Goal: Task Accomplishment & Management: Manage account settings

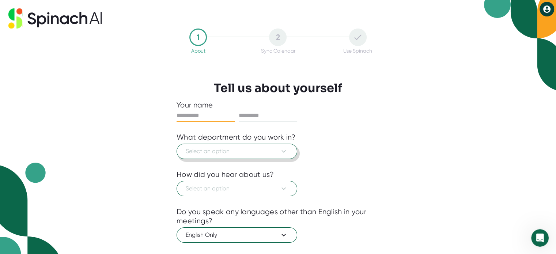
click at [284, 150] on icon at bounding box center [283, 151] width 9 height 9
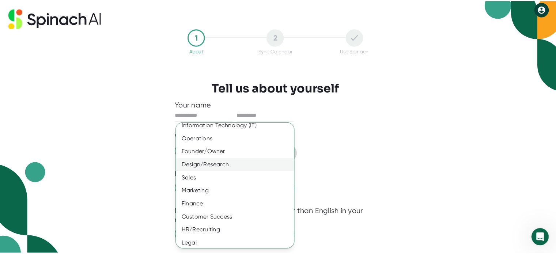
scroll to position [47, 0]
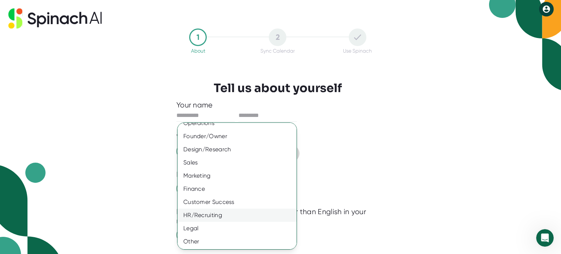
click at [206, 217] on div "HR/Recruiting" at bounding box center [240, 215] width 125 height 13
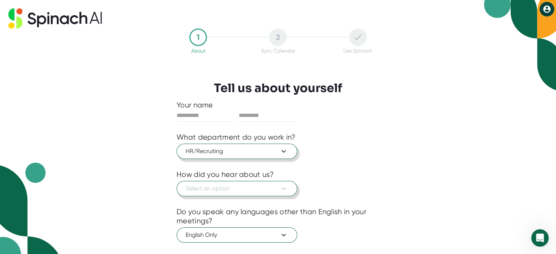
click at [284, 186] on icon at bounding box center [283, 188] width 9 height 9
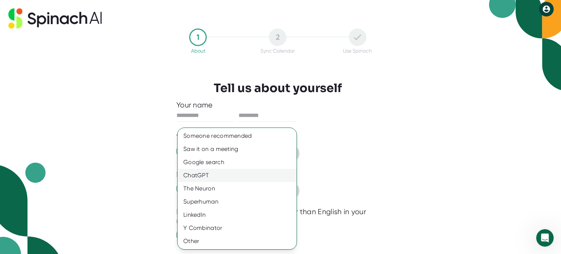
click at [193, 175] on div "ChatGPT" at bounding box center [237, 175] width 119 height 13
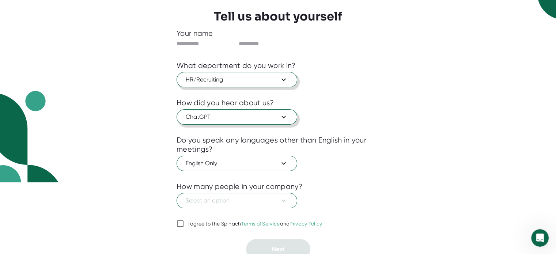
scroll to position [73, 0]
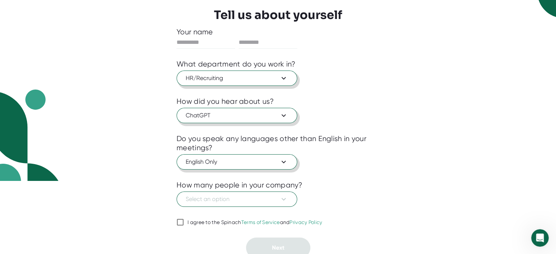
click at [285, 161] on icon at bounding box center [283, 162] width 9 height 9
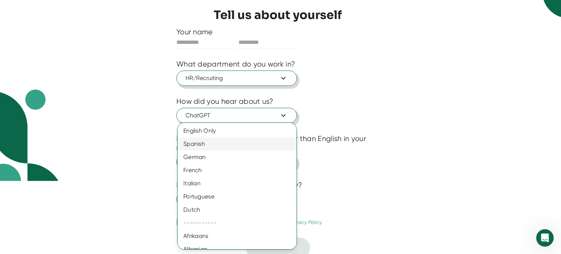
click at [226, 142] on div "Spanish" at bounding box center [240, 143] width 125 height 13
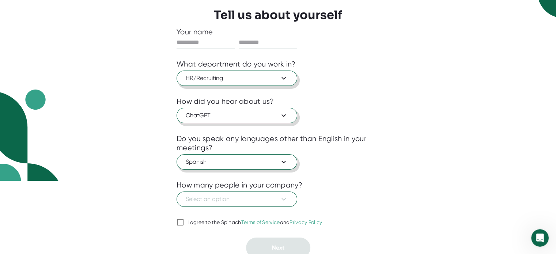
scroll to position [76, 0]
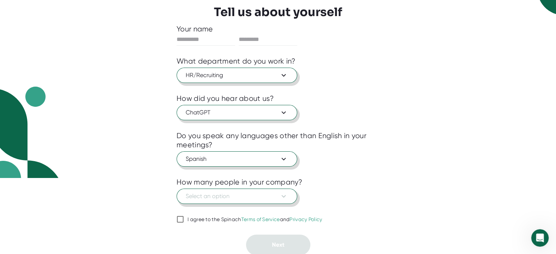
click at [284, 195] on icon at bounding box center [283, 196] width 9 height 9
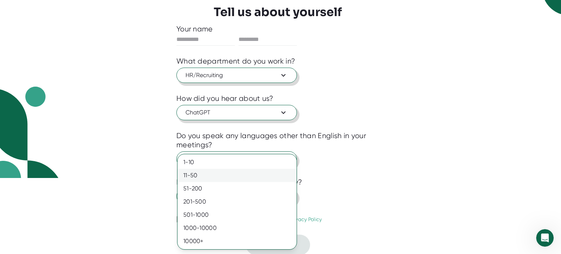
click at [218, 175] on div "11-50" at bounding box center [237, 175] width 119 height 13
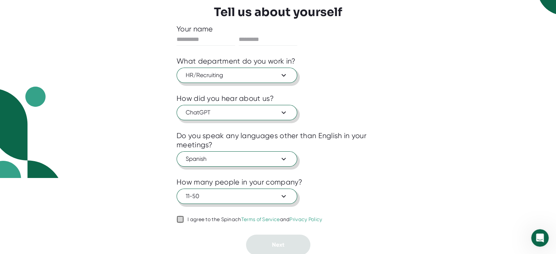
click at [181, 218] on input "I agree to the Spinach Terms of Service and Privacy Policy" at bounding box center [180, 219] width 7 height 9
checkbox input "true"
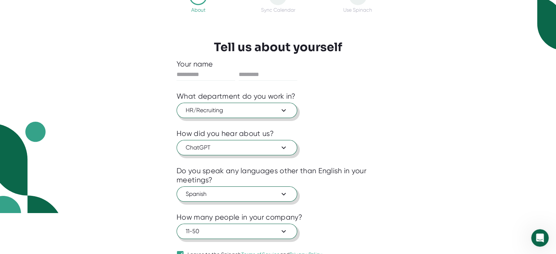
scroll to position [0, 0]
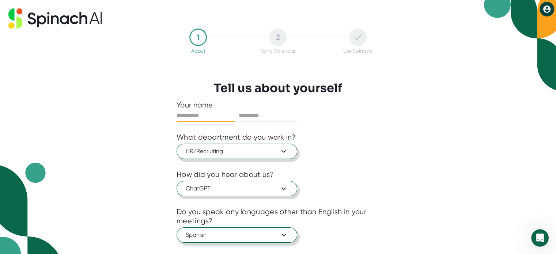
click at [212, 115] on input "text" at bounding box center [206, 116] width 58 height 12
type input "*****"
click at [247, 112] on input "text" at bounding box center [268, 116] width 58 height 12
type input "******"
click at [363, 134] on div "What department do you work in?" at bounding box center [278, 137] width 203 height 9
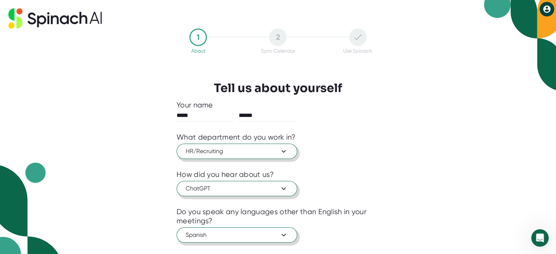
scroll to position [76, 0]
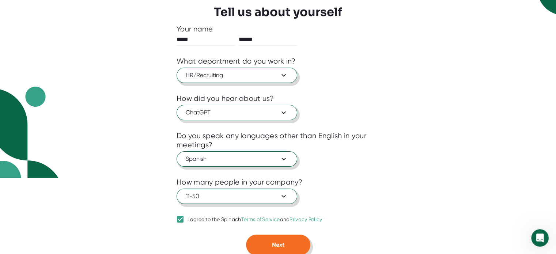
click at [280, 242] on span "Next" at bounding box center [278, 244] width 12 height 7
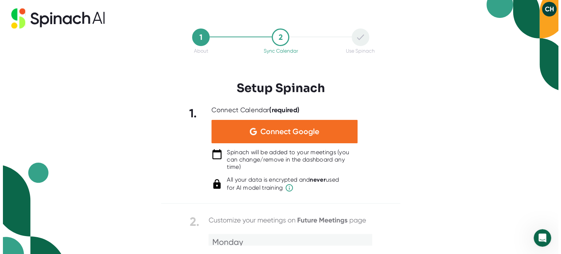
scroll to position [0, 0]
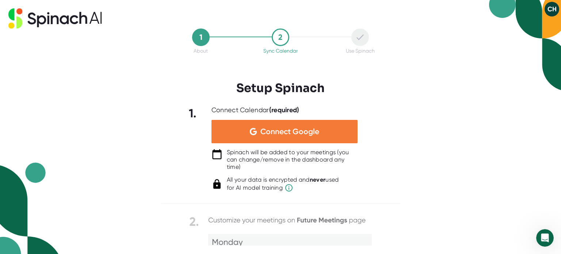
click at [288, 134] on span "Connect Google" at bounding box center [290, 131] width 59 height 7
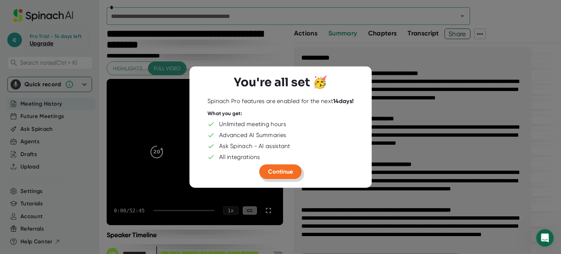
click at [290, 175] on button "Continue" at bounding box center [281, 171] width 42 height 15
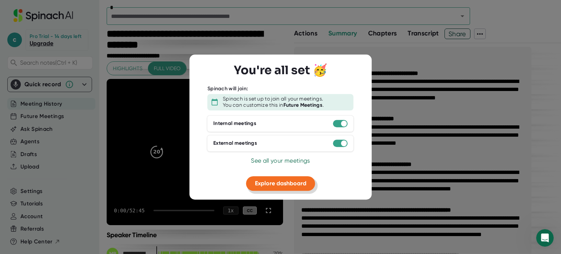
click at [289, 184] on span "Explore dashboard" at bounding box center [281, 183] width 52 height 7
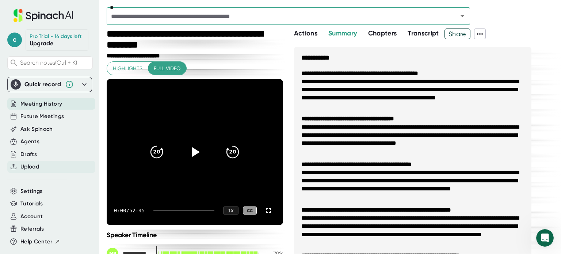
click at [24, 167] on span "Upload" at bounding box center [29, 167] width 19 height 8
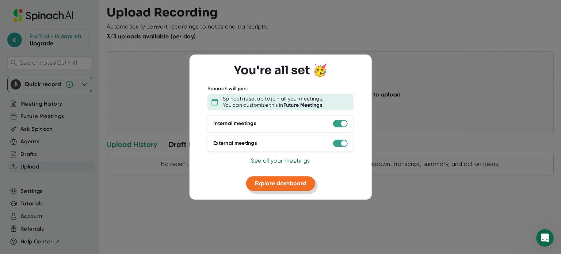
click at [283, 185] on span "Explore dashboard" at bounding box center [281, 183] width 52 height 7
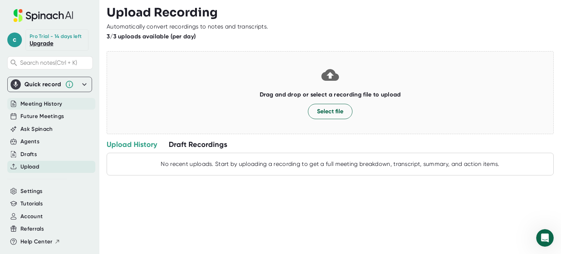
click at [51, 102] on span "Meeting History" at bounding box center [41, 104] width 42 height 8
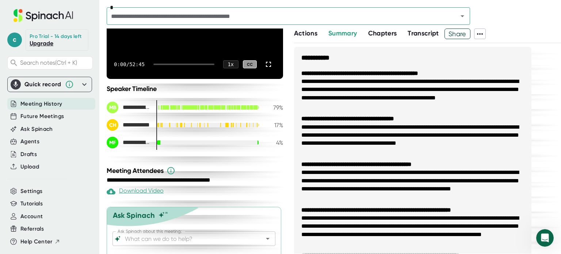
scroll to position [165, 0]
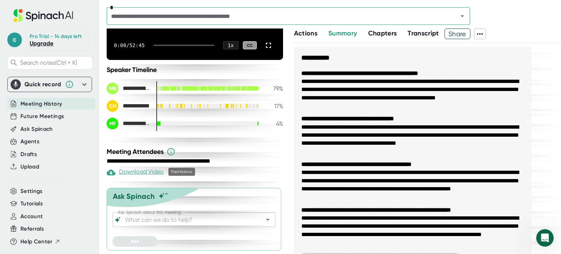
click at [131, 171] on div "Download Video" at bounding box center [135, 172] width 57 height 9
click at [421, 34] on span "Transcript" at bounding box center [423, 33] width 31 height 8
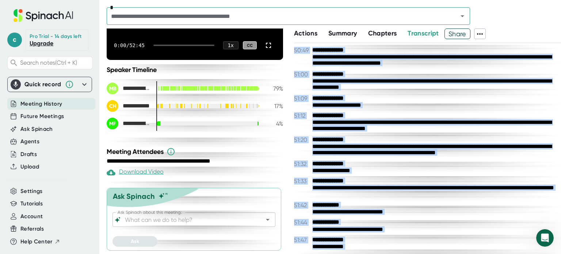
scroll to position [10272, 0]
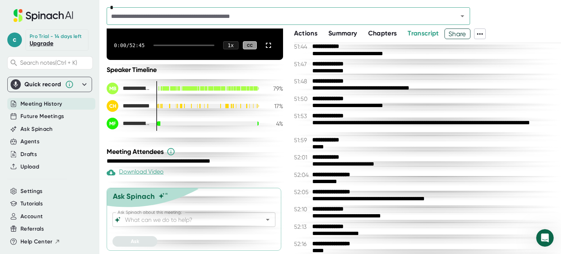
drag, startPoint x: 317, startPoint y: 105, endPoint x: 489, endPoint y: 57, distance: 178.3
click at [490, 58] on div "**********" at bounding box center [427, 148] width 267 height 211
copy div "**********"
